Goal: Find specific page/section: Find specific page/section

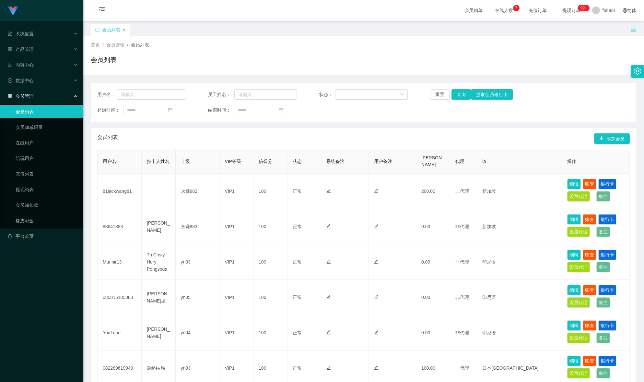
click at [246, 125] on div "用户名： 员工姓名： 状态： 重置 查询 提取会员银行卡 起始时间： 结束时间： 会员列表 添加会员 用户名 持卡人姓名 上级 VIP等级 信誉分 状态 系统…" at bounding box center [364, 315] width 546 height 465
click at [49, 113] on link "会员列表" at bounding box center [47, 111] width 62 height 13
click at [61, 97] on div "会员管理" at bounding box center [41, 95] width 83 height 13
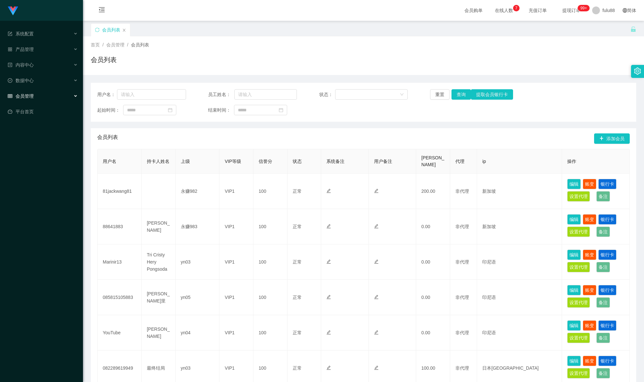
click at [57, 98] on div "会员管理" at bounding box center [41, 95] width 83 height 13
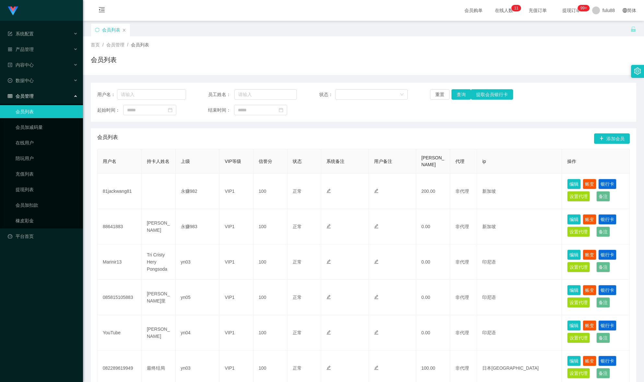
click at [56, 106] on link "会员列表" at bounding box center [47, 111] width 62 height 13
click at [50, 99] on div "会员管理" at bounding box center [41, 95] width 83 height 13
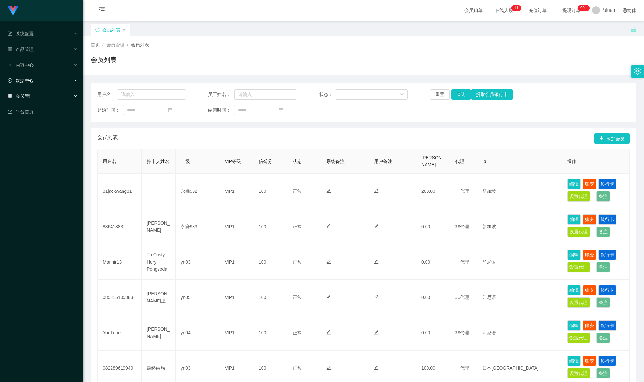
click at [54, 80] on div "数据中心" at bounding box center [41, 80] width 83 height 13
click at [46, 116] on link "团队统计" at bounding box center [47, 111] width 62 height 13
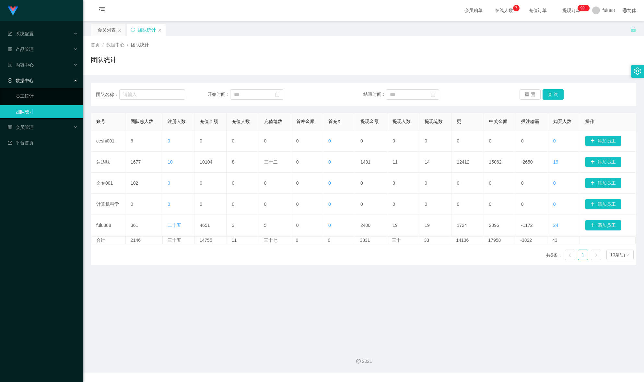
drag, startPoint x: 0, startPoint y: 0, endPoint x: 166, endPoint y: 57, distance: 175.3
click at [166, 57] on div "团队统计" at bounding box center [364, 62] width 546 height 15
